Goal: Task Accomplishment & Management: Manage account settings

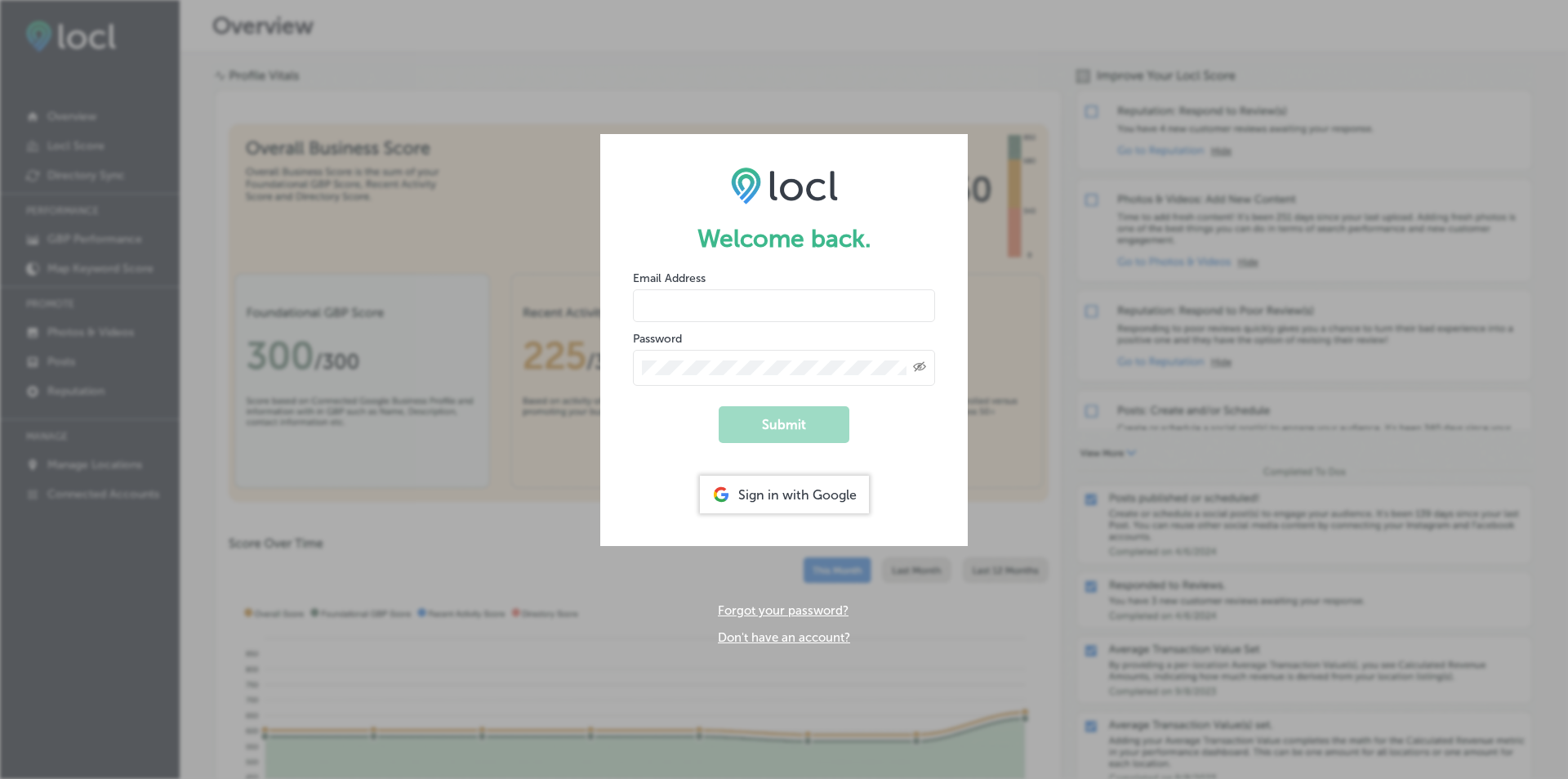
type input "hotelstevenson@gmail.com"
click at [779, 491] on div "Sign in with Google" at bounding box center [784, 495] width 169 height 38
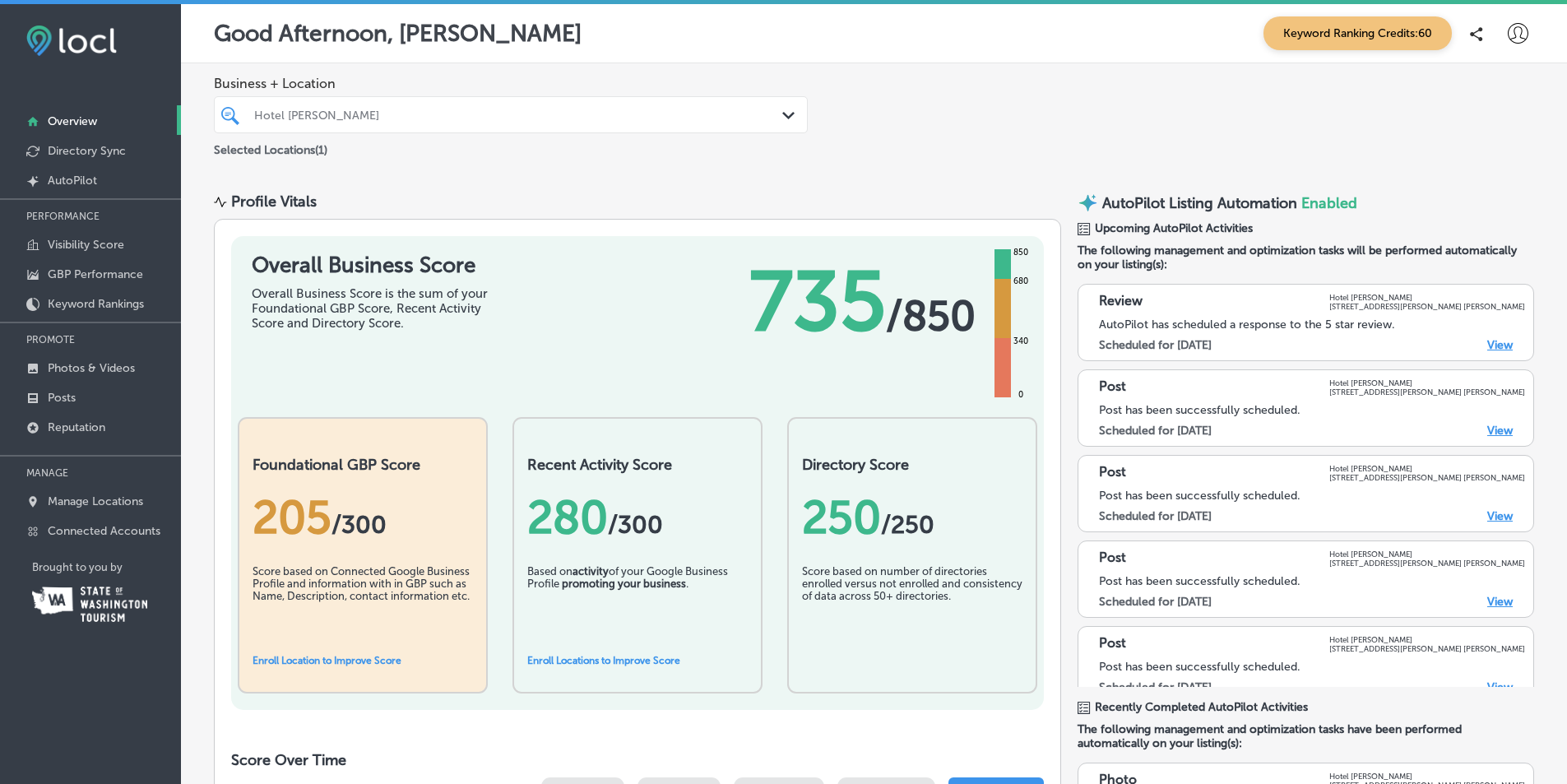
click at [58, 392] on p "Posts" at bounding box center [62, 397] width 28 height 14
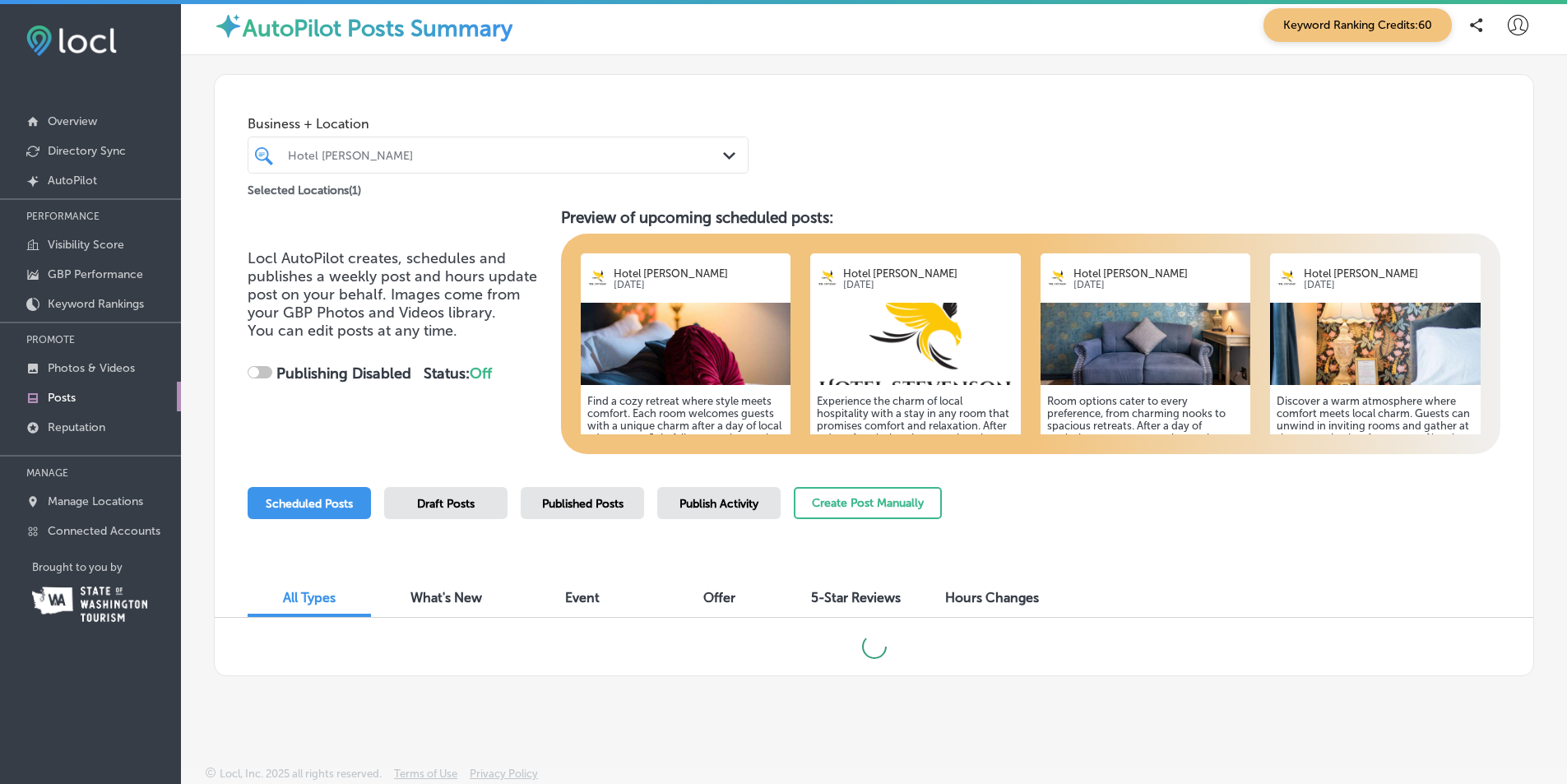
scroll to position [1, 0]
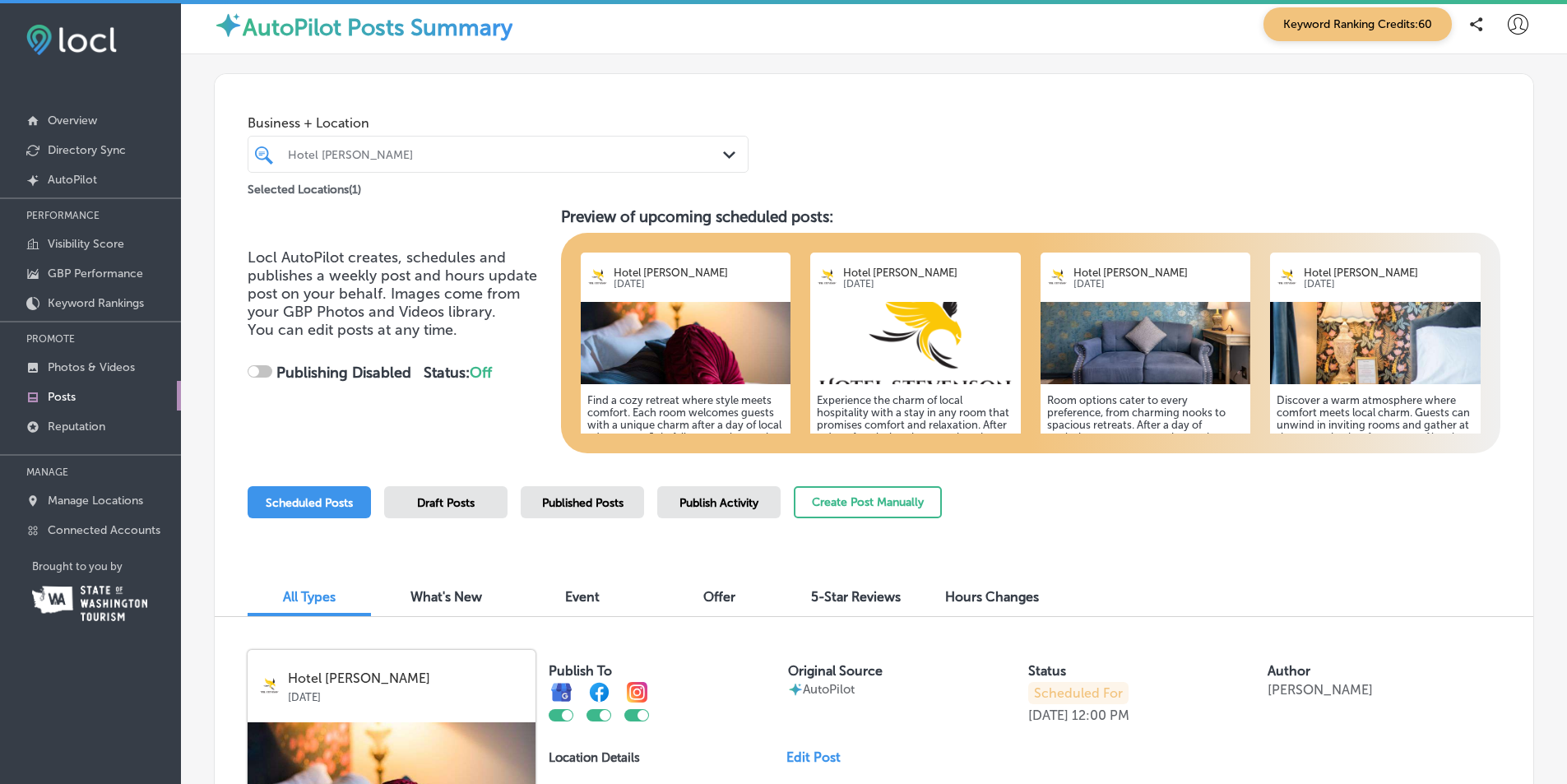
checkbox input "true"
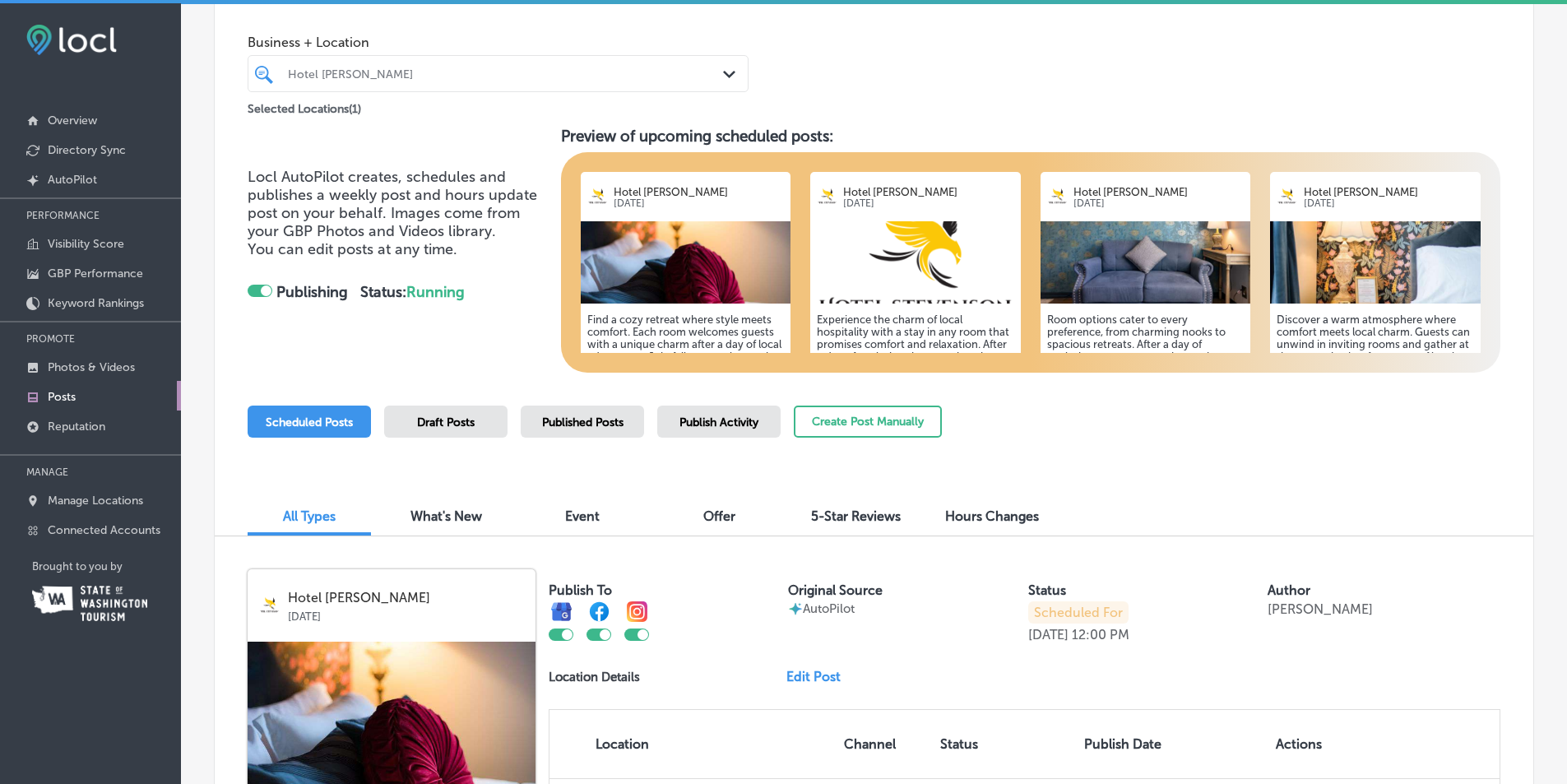
scroll to position [91, 0]
click at [582, 419] on span "Published Posts" at bounding box center [584, 421] width 82 height 14
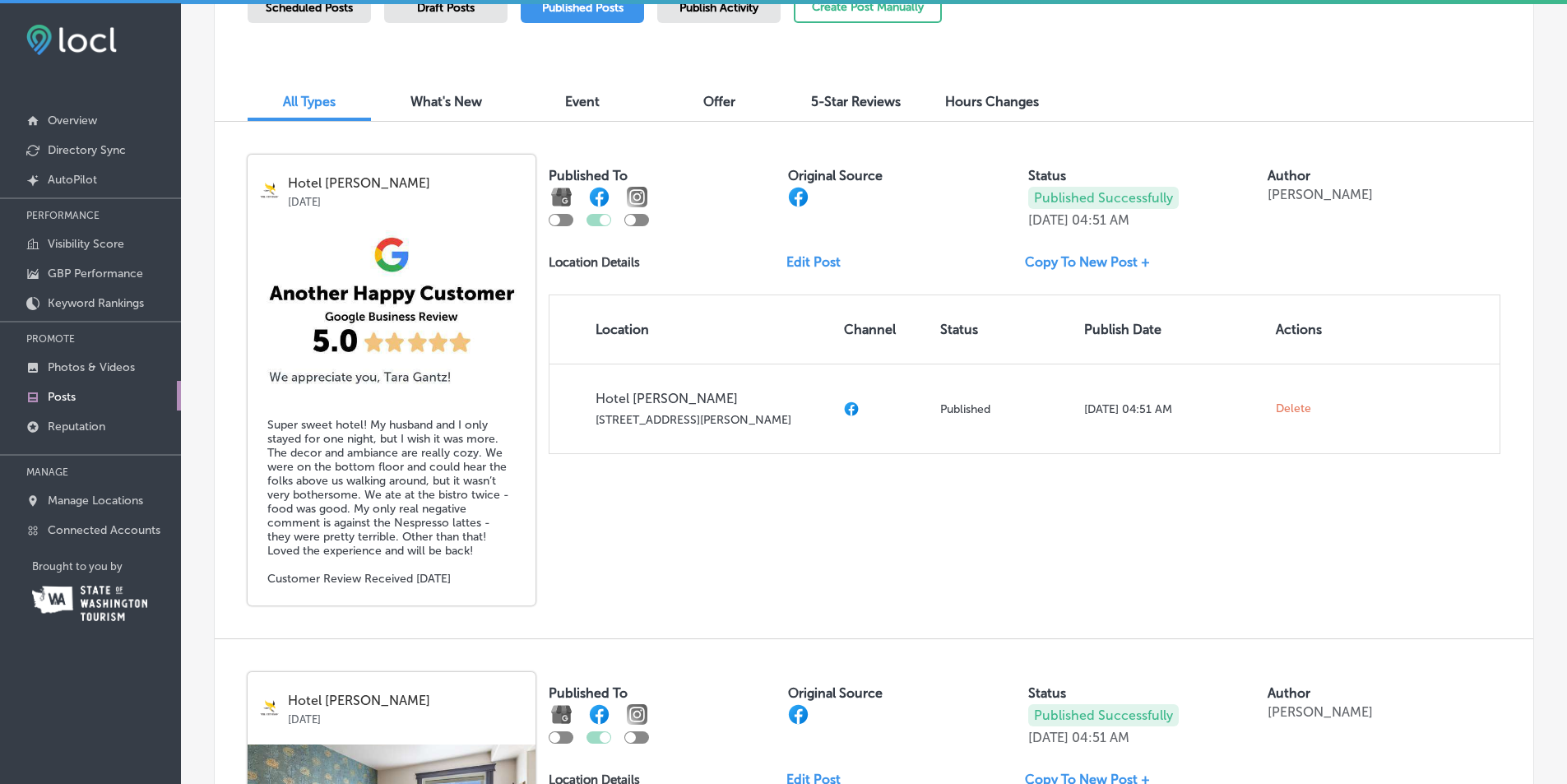
scroll to position [503, 0]
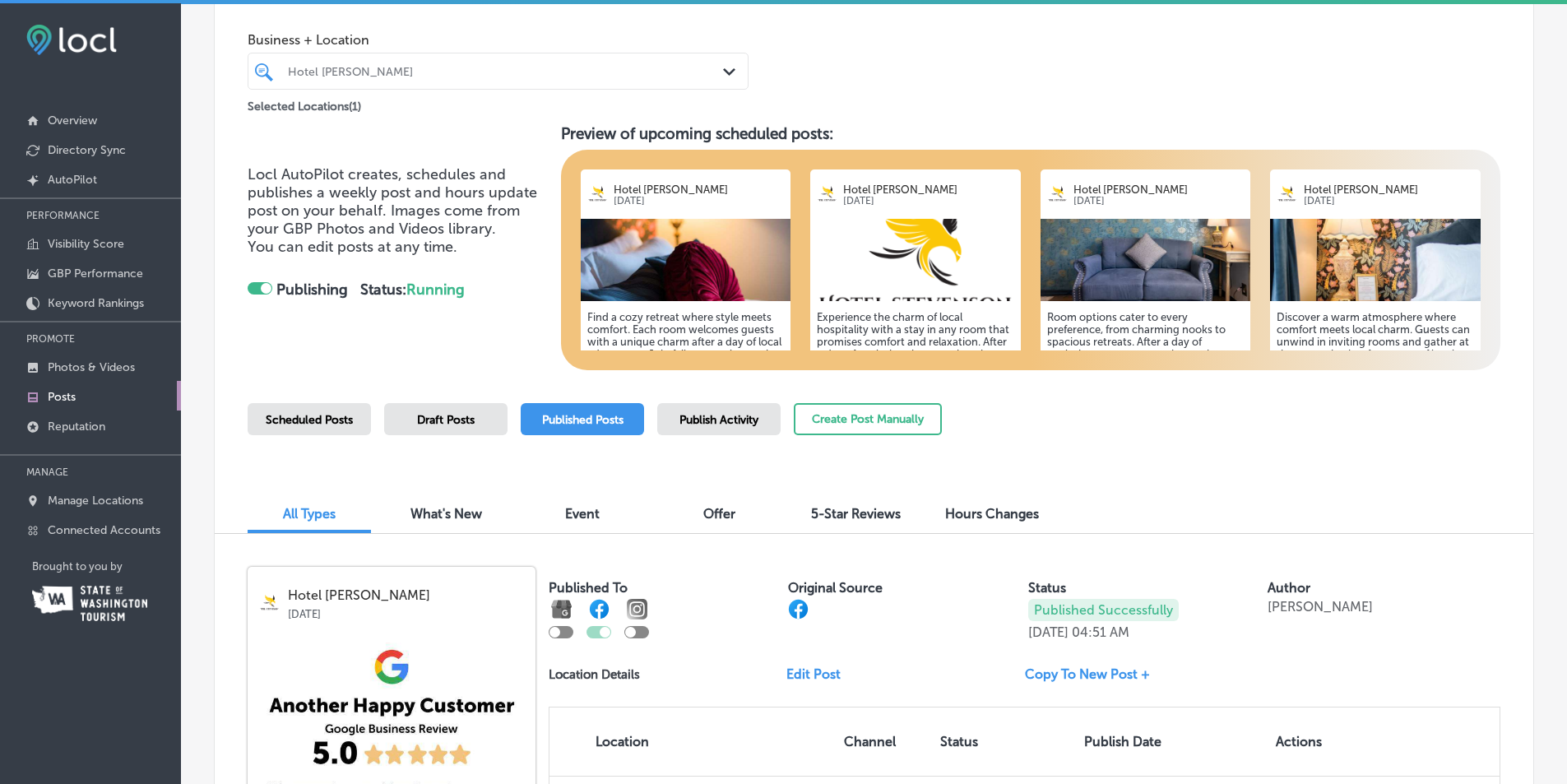
click at [305, 421] on span "Scheduled Posts" at bounding box center [309, 419] width 87 height 14
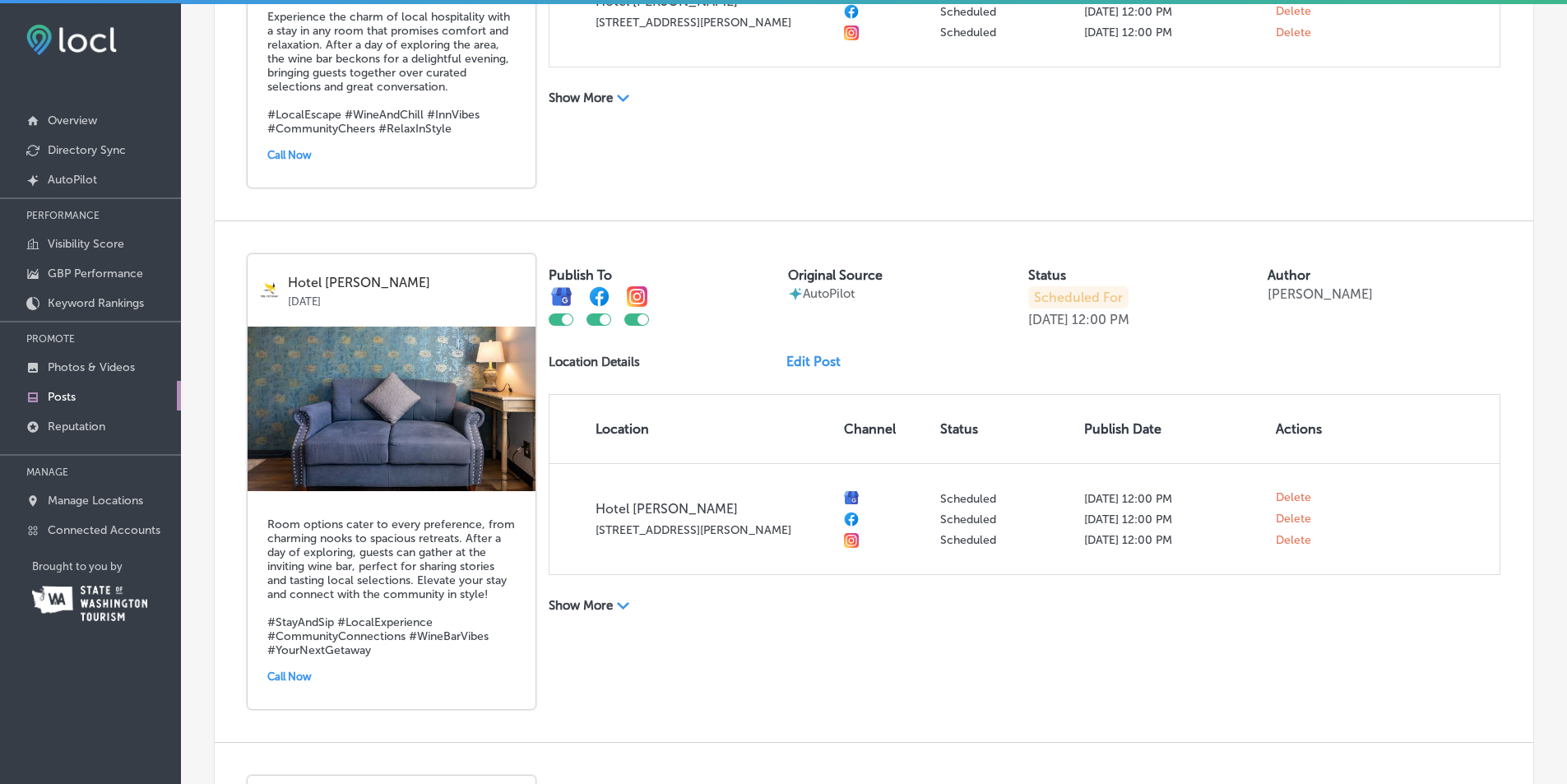
scroll to position [1406, 0]
click at [798, 362] on link "Edit Post" at bounding box center [820, 360] width 67 height 15
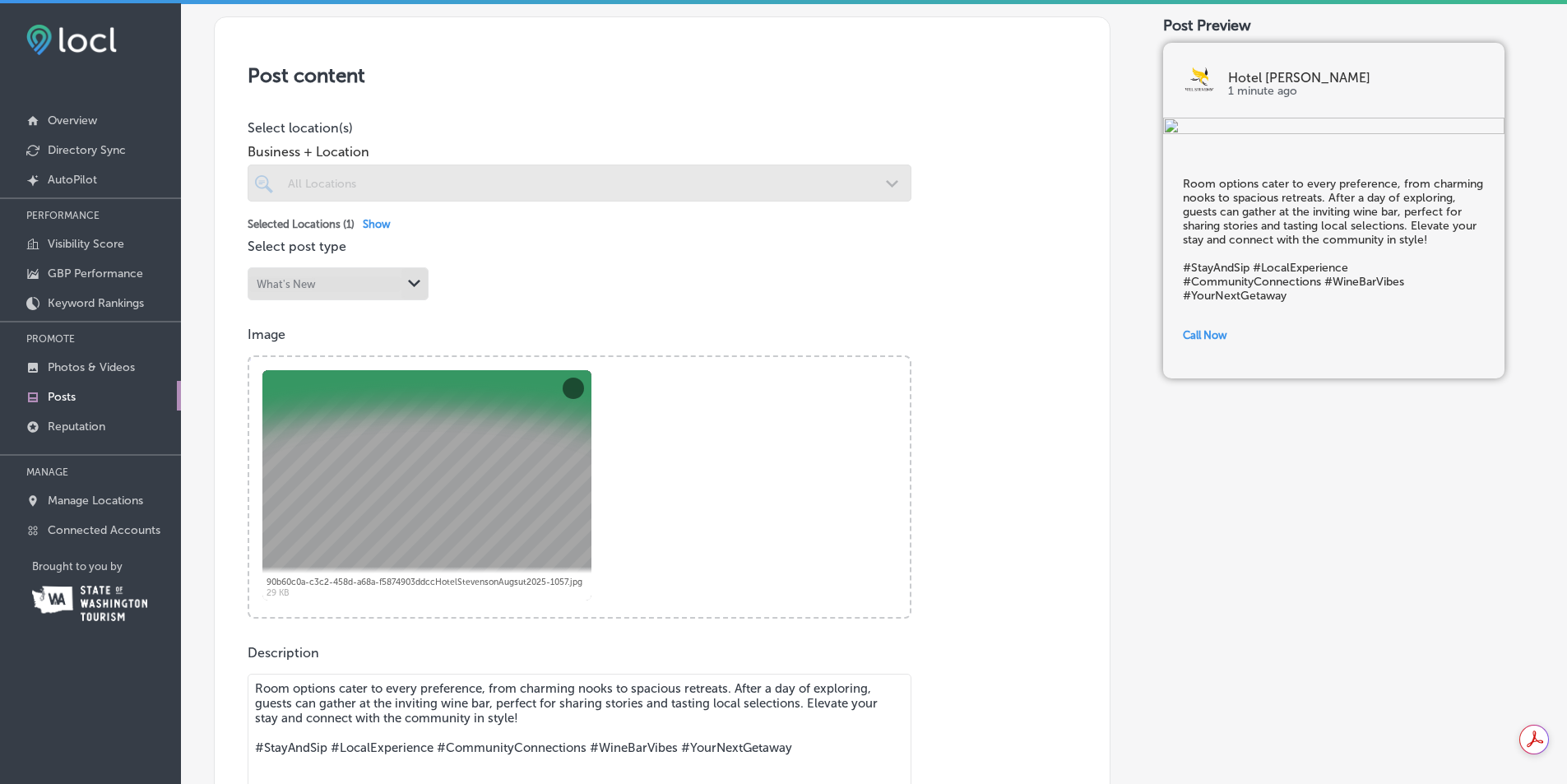
scroll to position [328, 0]
click at [571, 386] on button "Remove" at bounding box center [574, 387] width 22 height 22
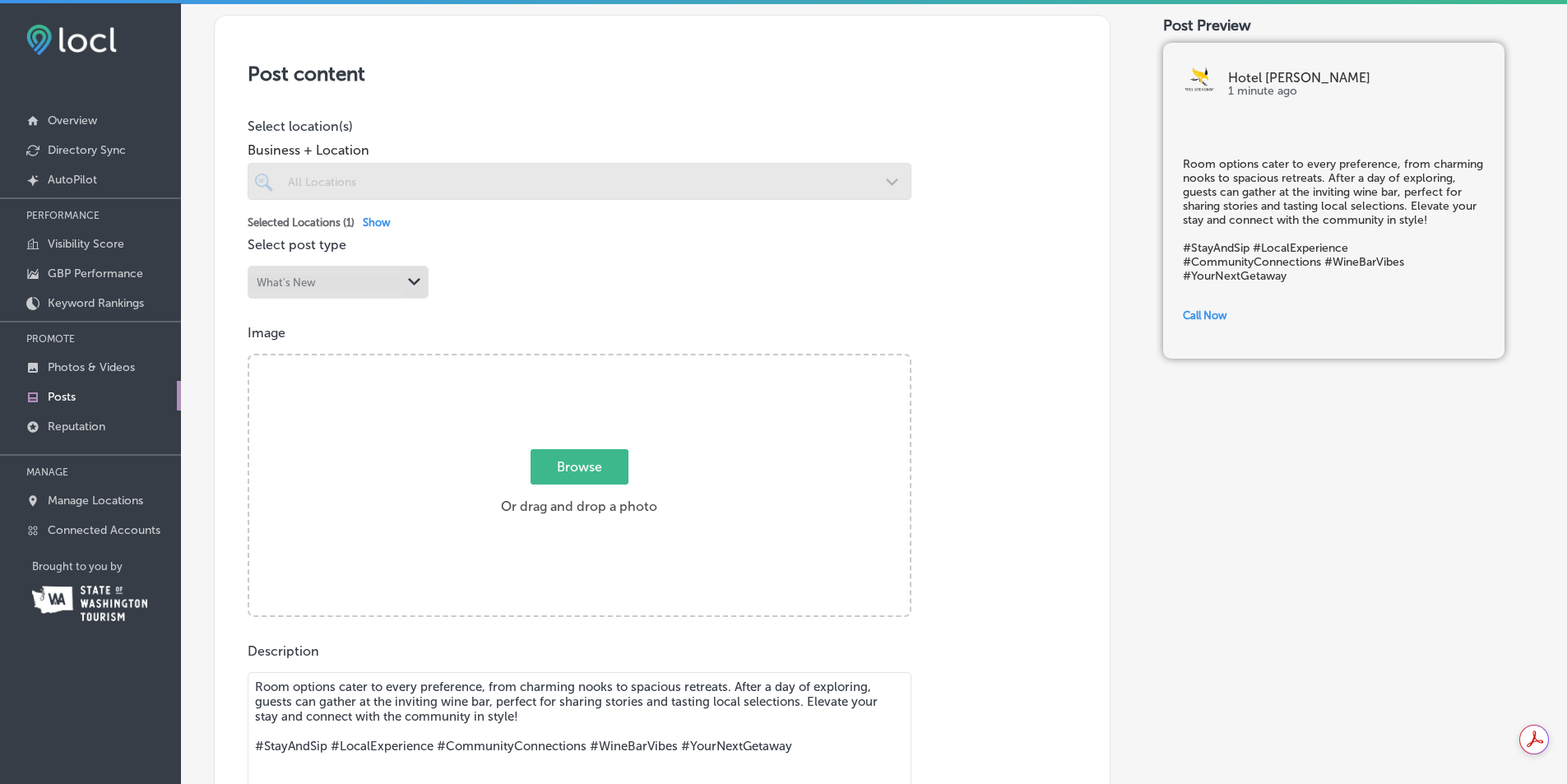
click at [573, 461] on span "Browse" at bounding box center [580, 466] width 98 height 35
click at [573, 360] on input "Browse Or drag and drop a photo" at bounding box center [579, 357] width 661 height 5
type input "C:\fakepath\Rm10 HS 202508-1012.jpg"
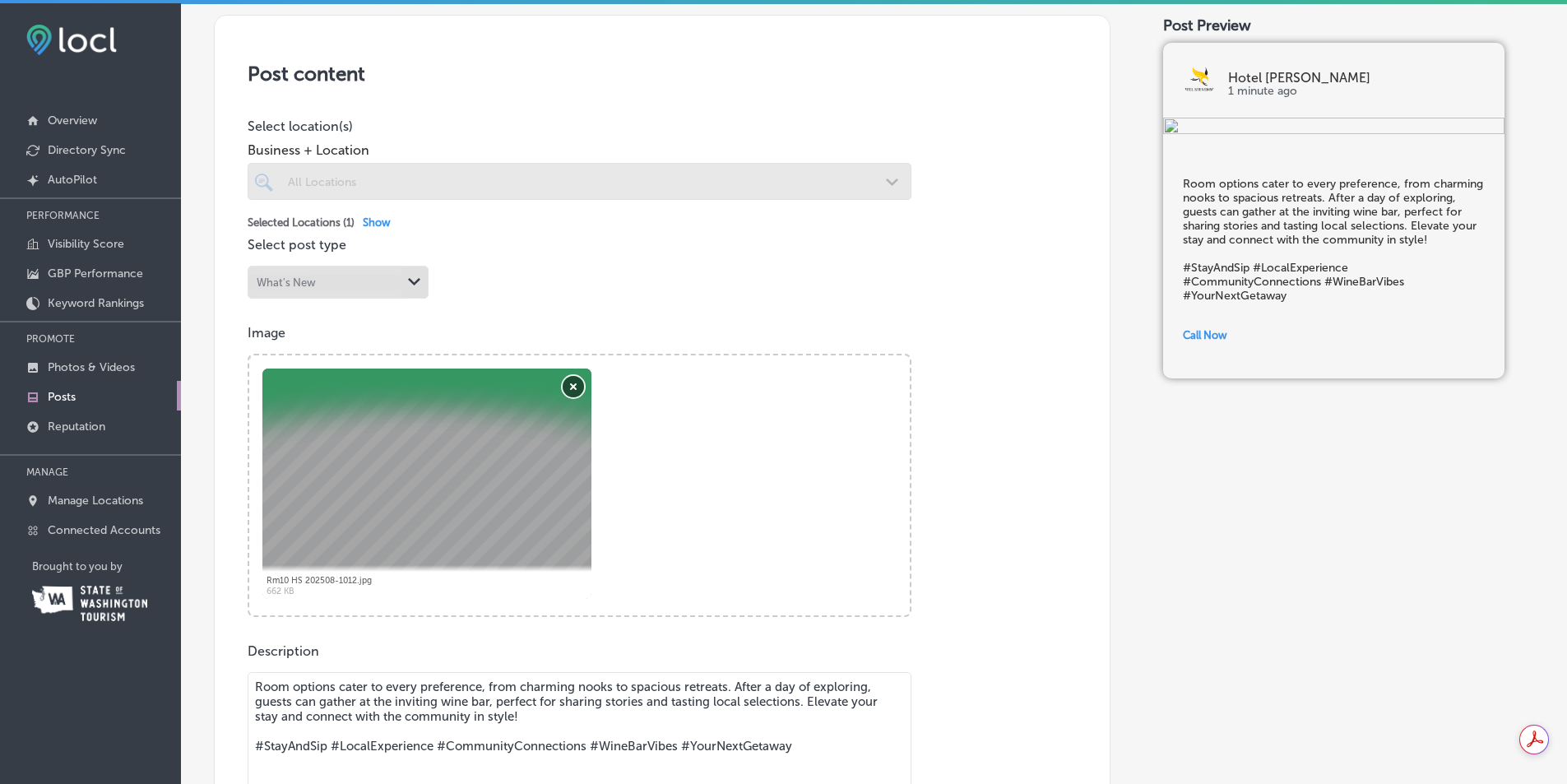
click at [577, 386] on button "Remove" at bounding box center [574, 387] width 22 height 22
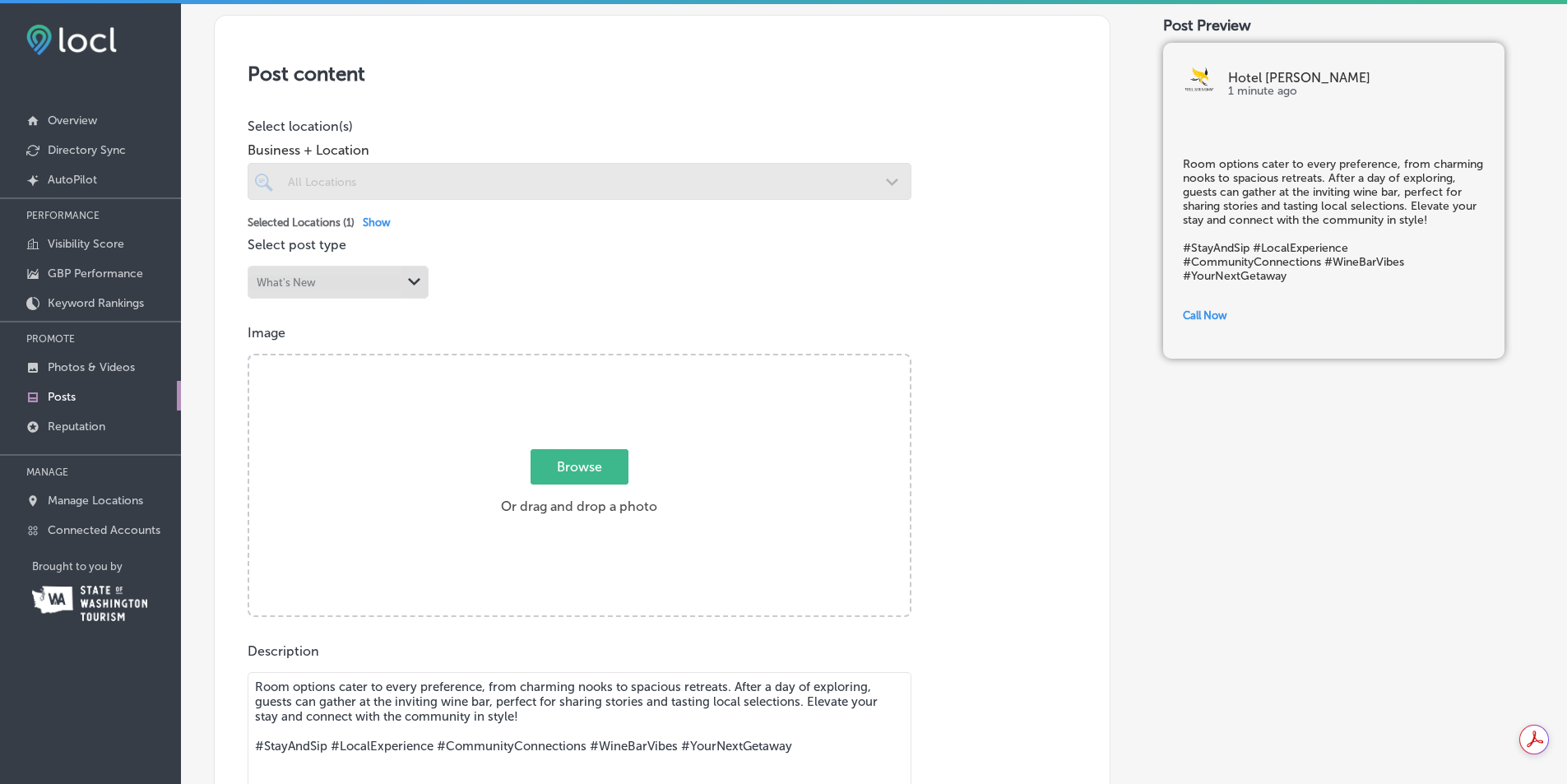
click at [581, 458] on span "Browse" at bounding box center [580, 466] width 98 height 35
click at [581, 360] on input "Browse Or drag and drop a photo" at bounding box center [579, 357] width 661 height 5
type input "C:\fakepath\Hotel [PERSON_NAME] Augsut [PHONE_NUMBER].jpg"
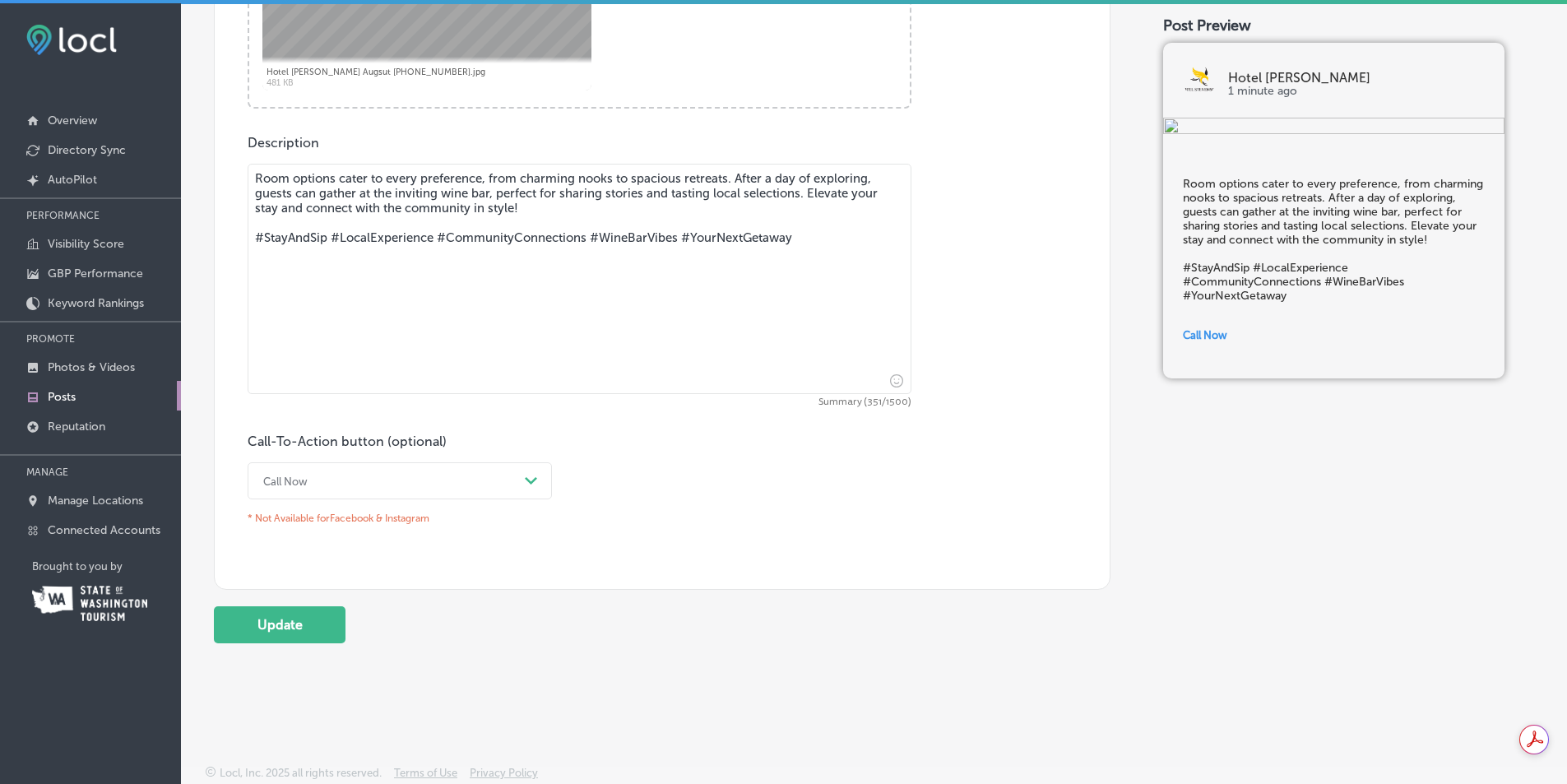
scroll to position [5, 0]
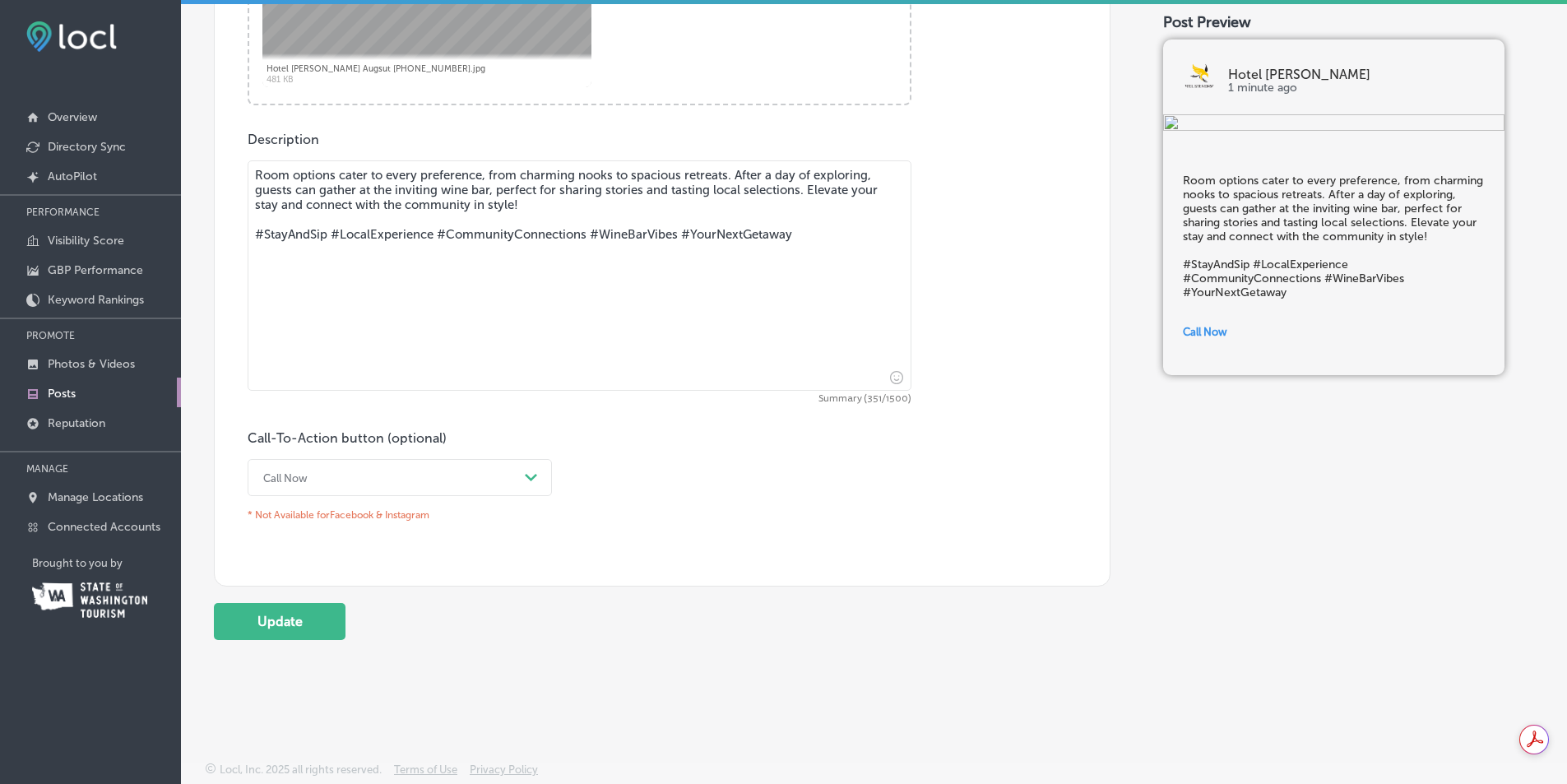
click at [294, 626] on button "Update" at bounding box center [279, 621] width 132 height 37
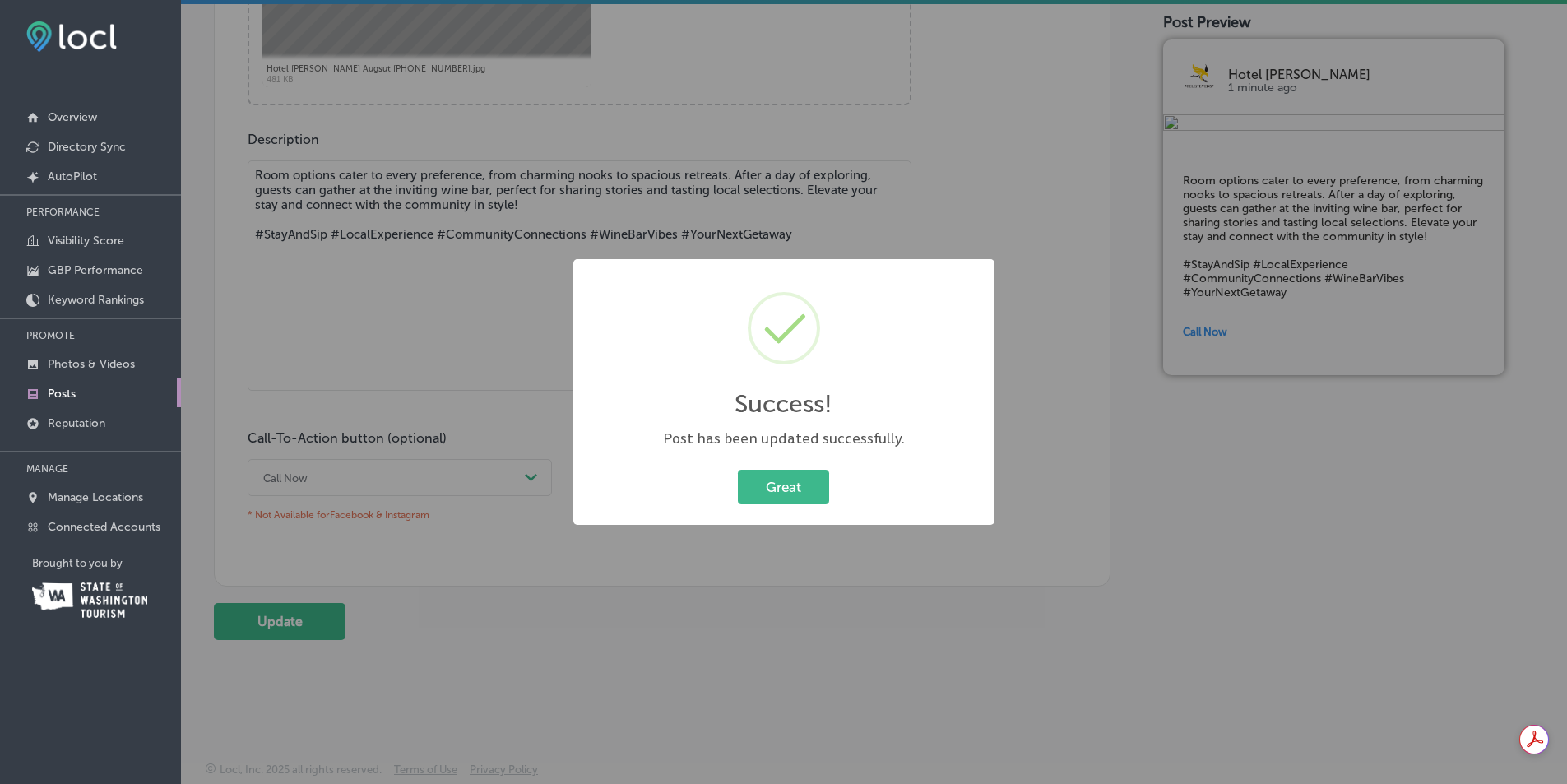
click at [774, 486] on button "Great" at bounding box center [784, 486] width 91 height 34
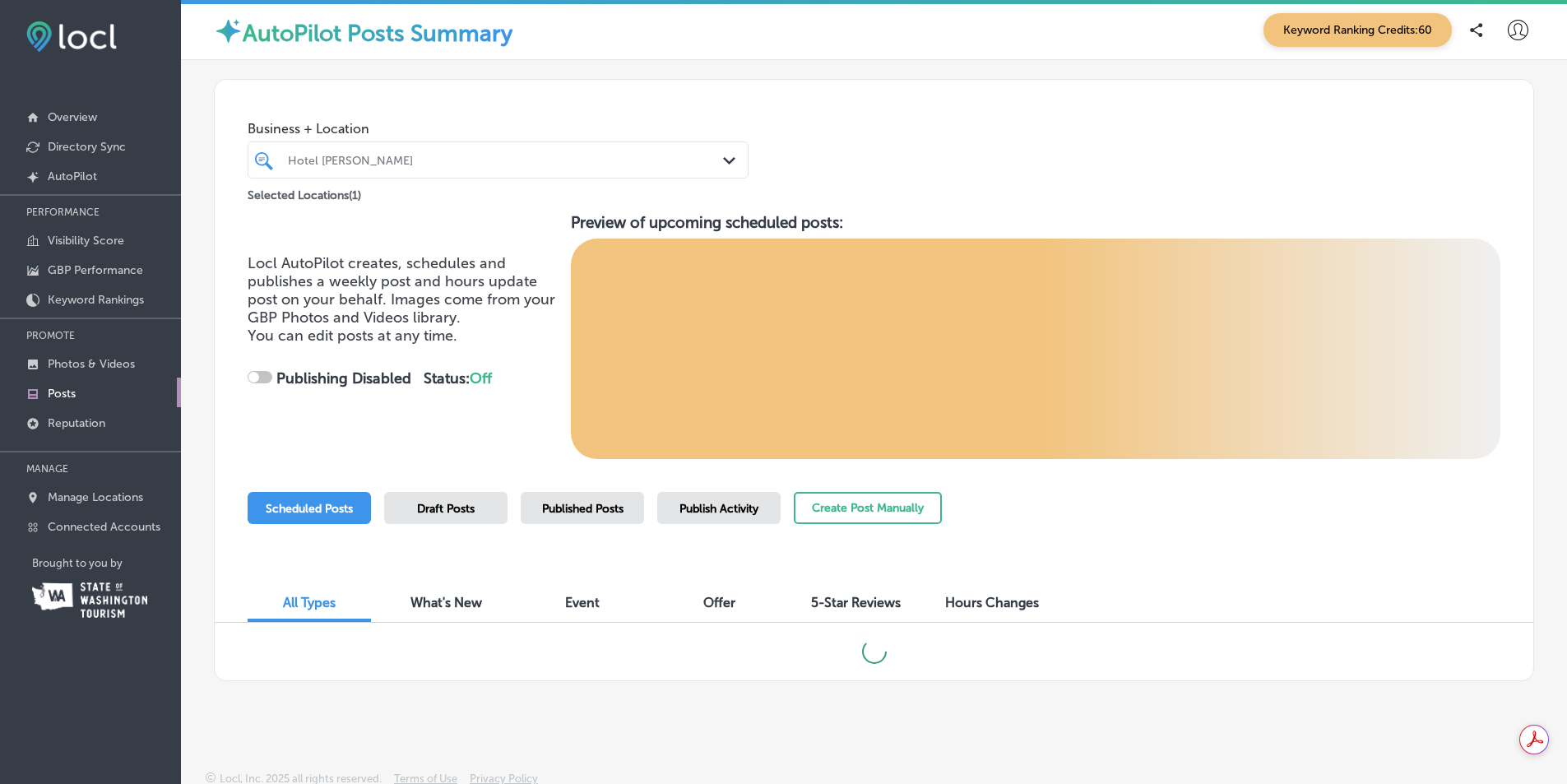
checkbox input "true"
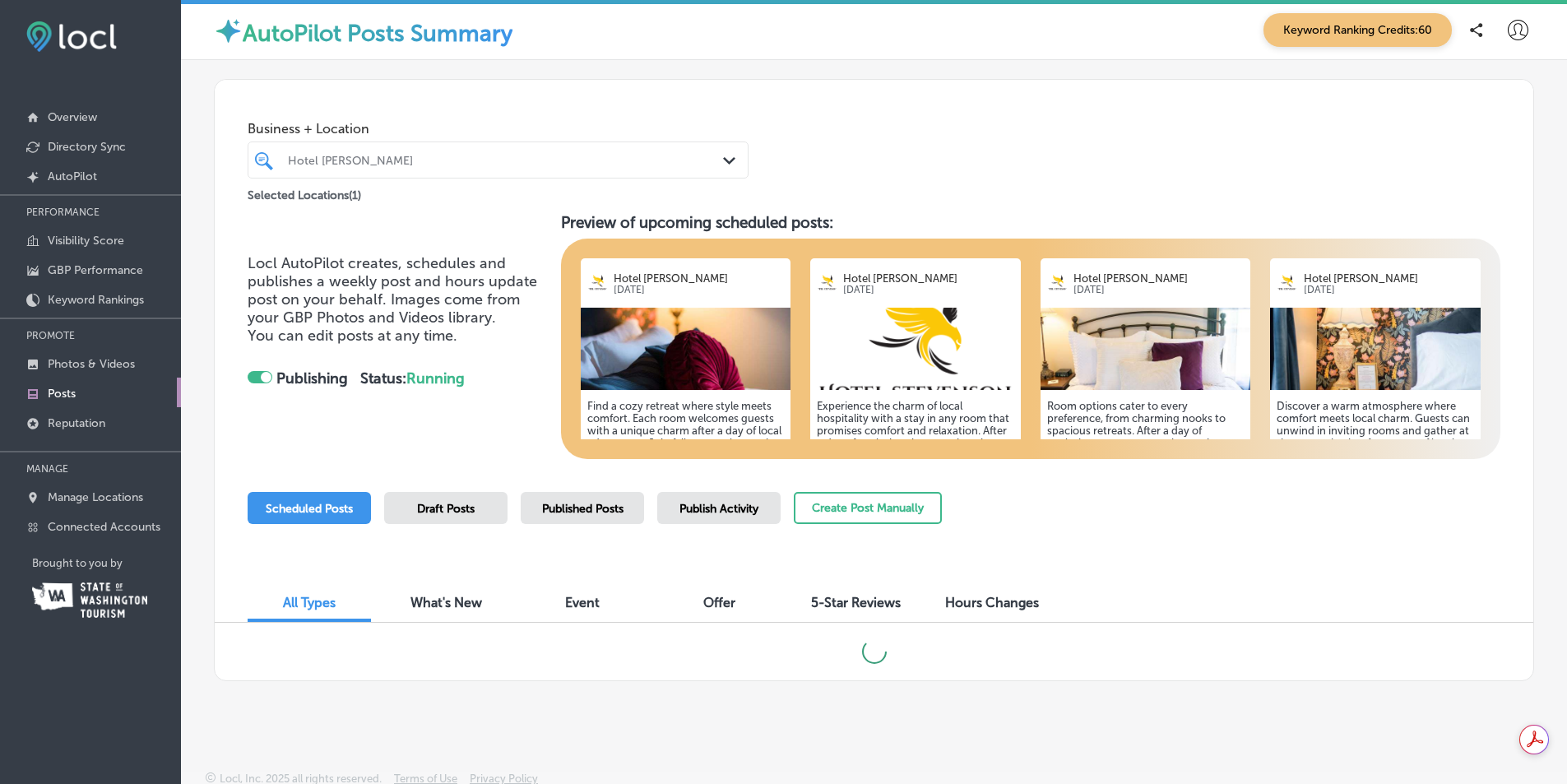
scroll to position [9, 0]
